Goal: Information Seeking & Learning: Learn about a topic

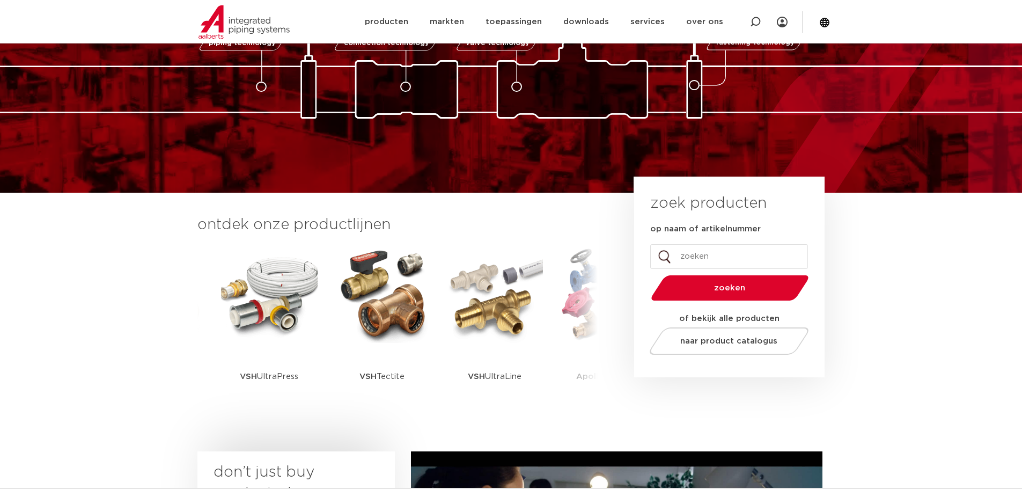
scroll to position [54, 0]
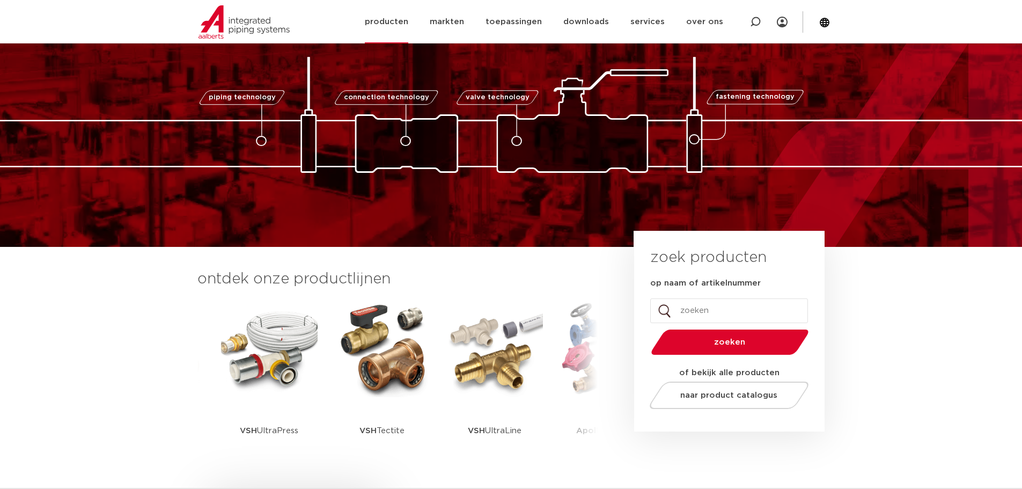
click at [406, 19] on link "producten" at bounding box center [386, 21] width 43 height 43
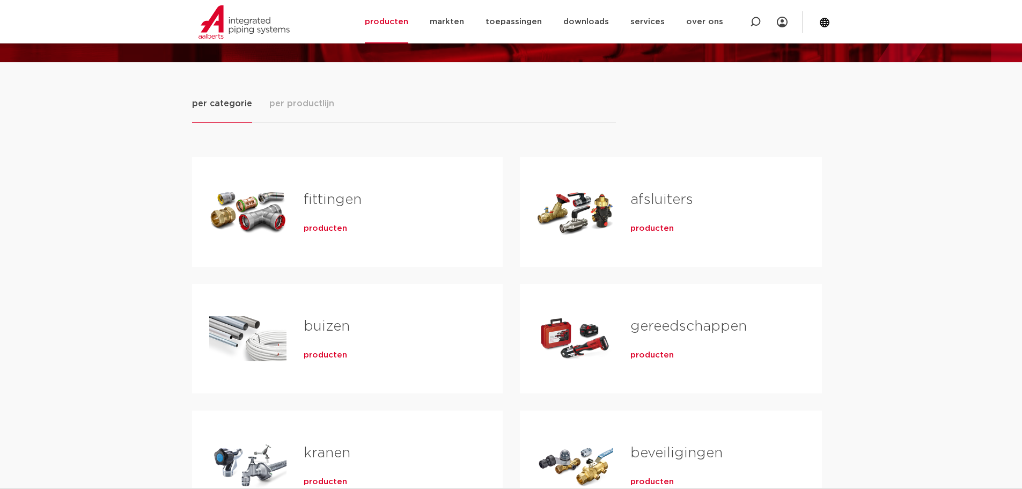
scroll to position [215, 0]
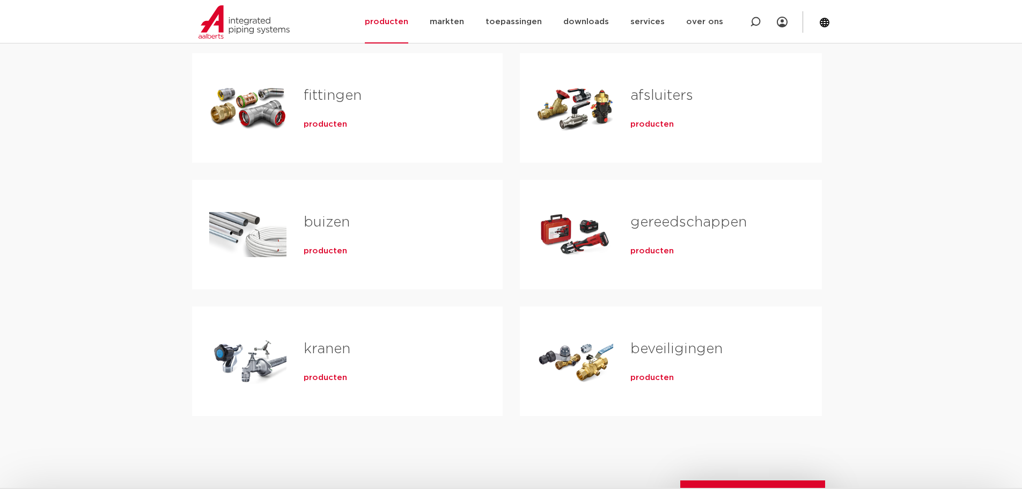
click at [649, 125] on span "producten" at bounding box center [652, 124] width 43 height 11
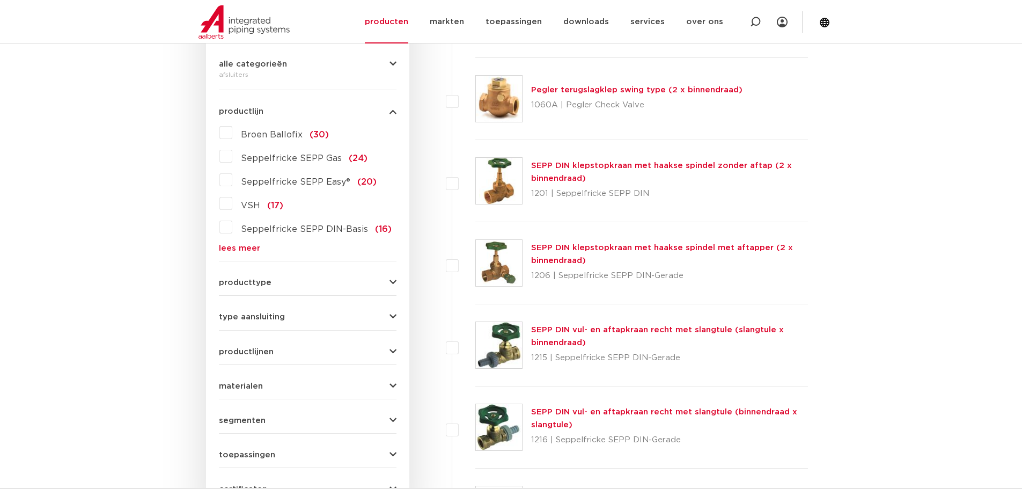
scroll to position [281, 0]
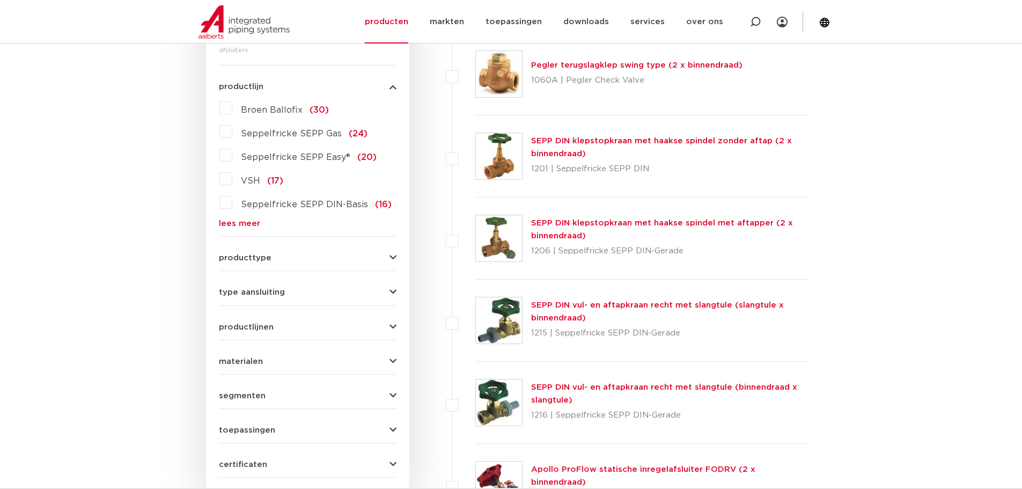
click at [279, 262] on button "producttype" at bounding box center [308, 258] width 178 height 8
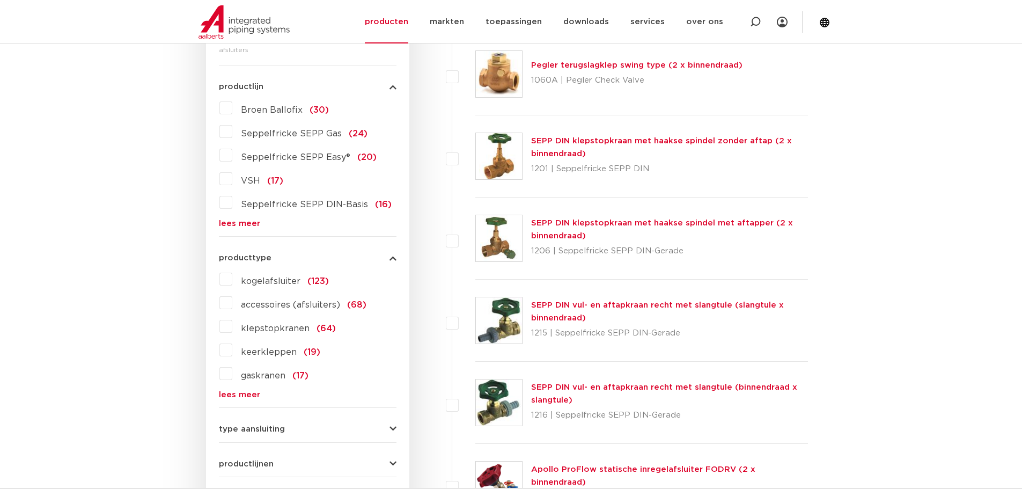
click at [276, 280] on span "kogelafsluiter" at bounding box center [271, 281] width 60 height 9
click at [0, 0] on input "kogelafsluiter (123)" at bounding box center [0, 0] width 0 height 0
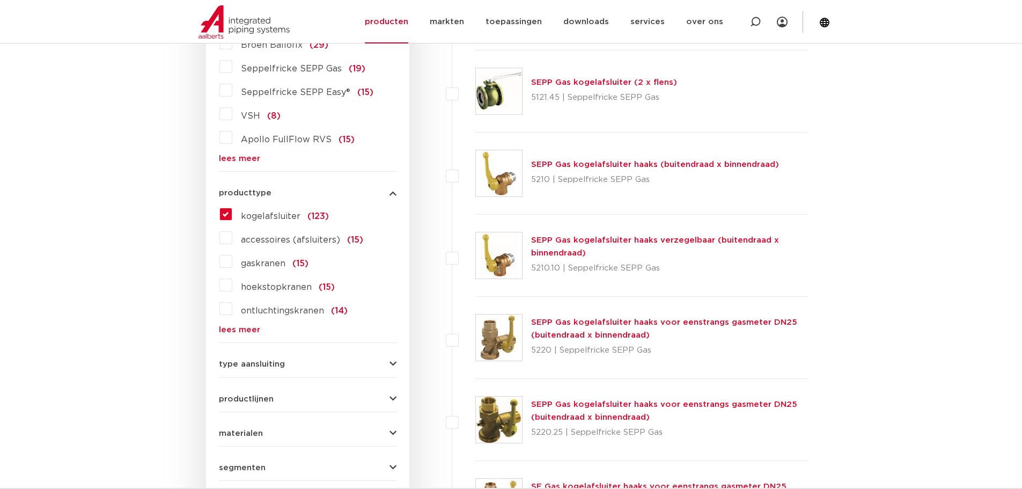
scroll to position [389, 0]
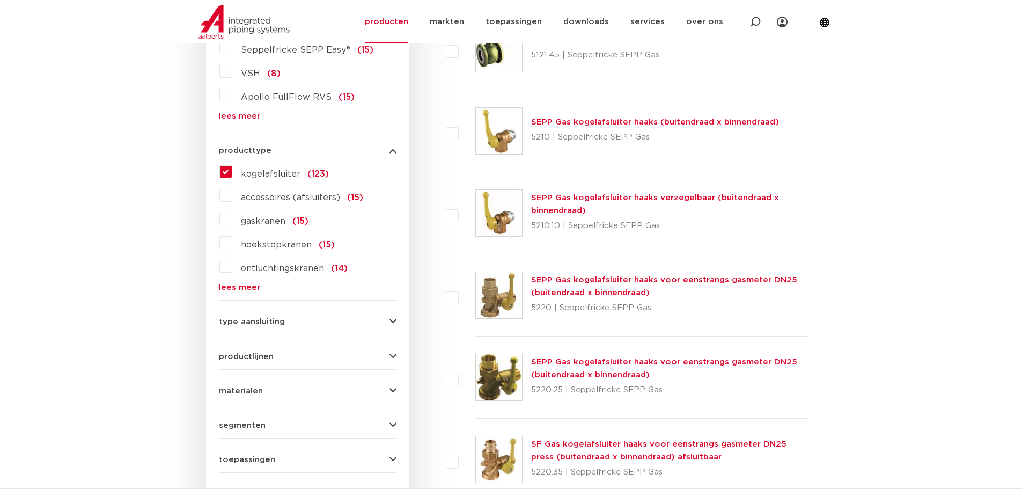
click at [272, 323] on span "type aansluiting" at bounding box center [252, 322] width 66 height 8
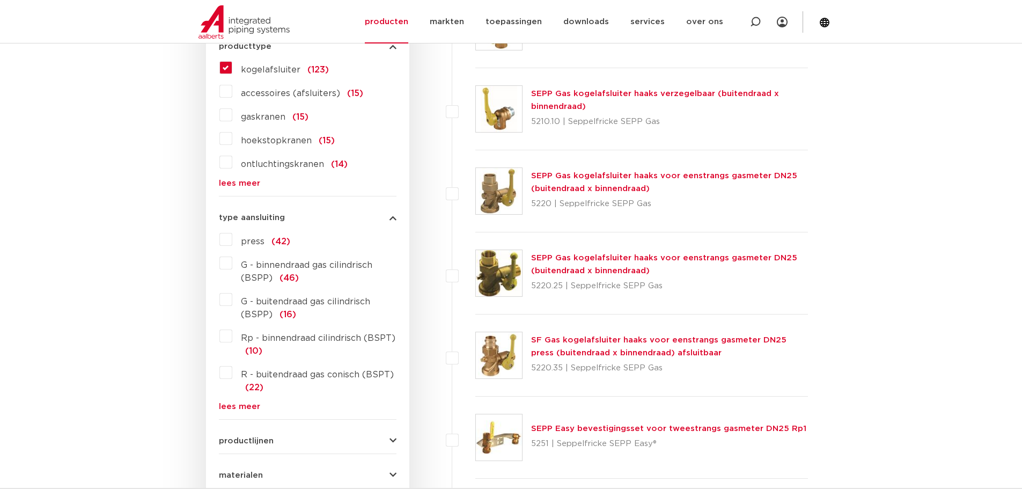
scroll to position [496, 0]
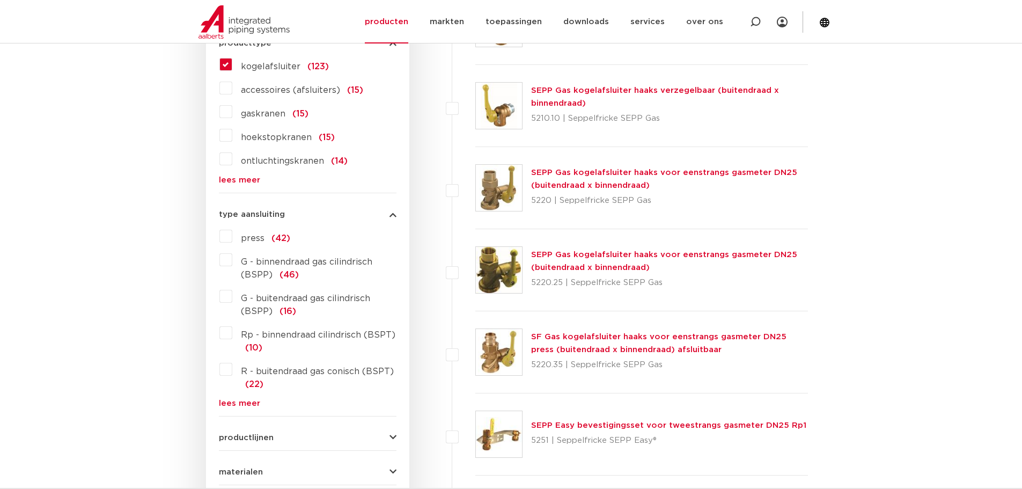
click at [232, 295] on label "G - buitendraad gas cilindrisch (BSPP) (16)" at bounding box center [314, 303] width 164 height 30
click at [0, 0] on input "G - buitendraad gas cilindrisch (BSPP) (16)" at bounding box center [0, 0] width 0 height 0
